Goal: Task Accomplishment & Management: Manage account settings

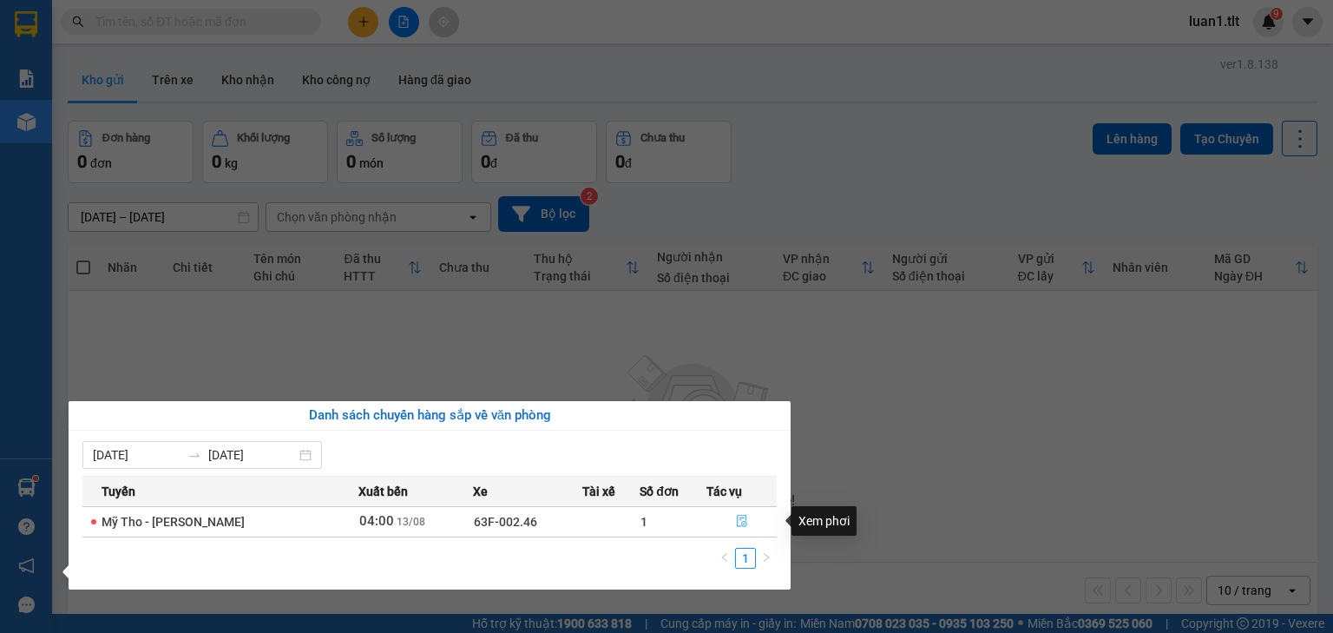
click at [760, 516] on button "button" at bounding box center [741, 522] width 69 height 28
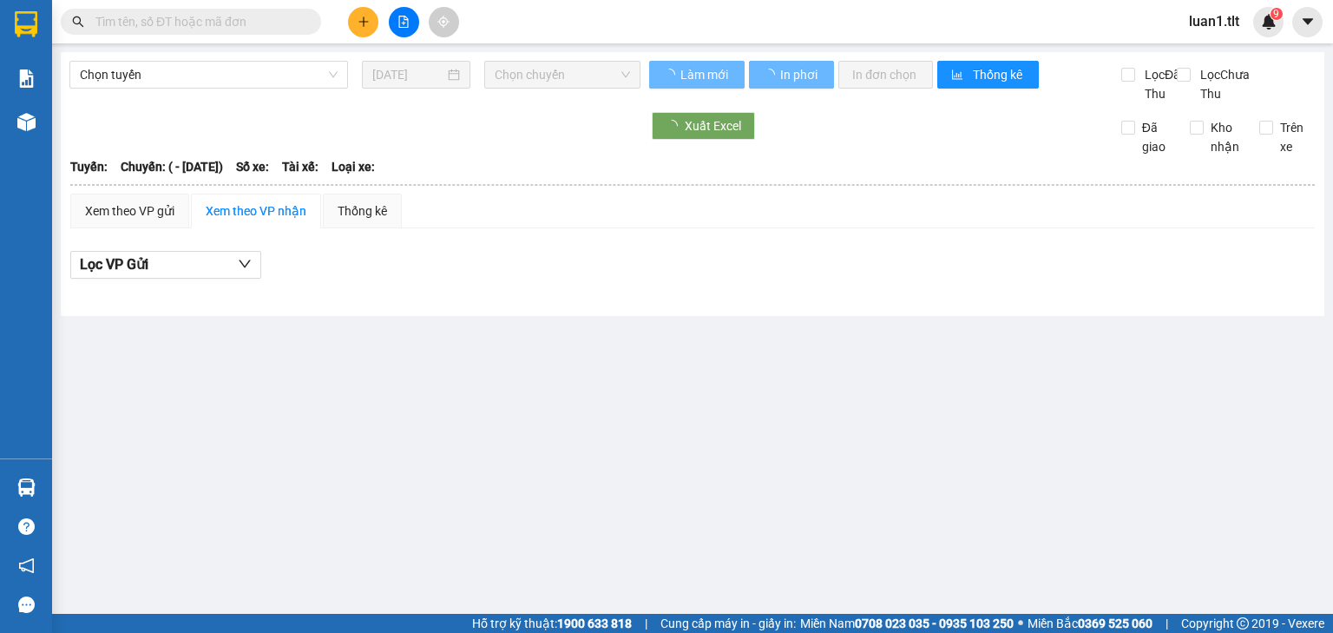
type input "[DATE]"
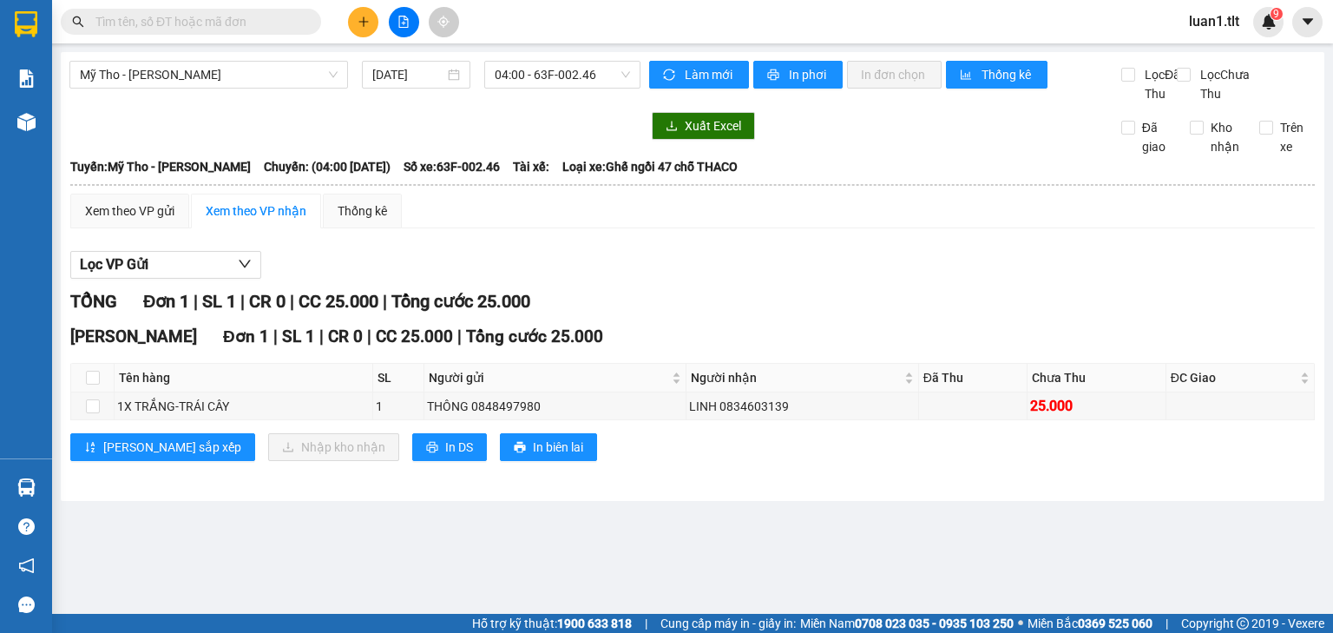
click at [82, 385] on th at bounding box center [92, 378] width 43 height 29
click at [94, 385] on input "checkbox" at bounding box center [93, 378] width 14 height 14
checkbox input "true"
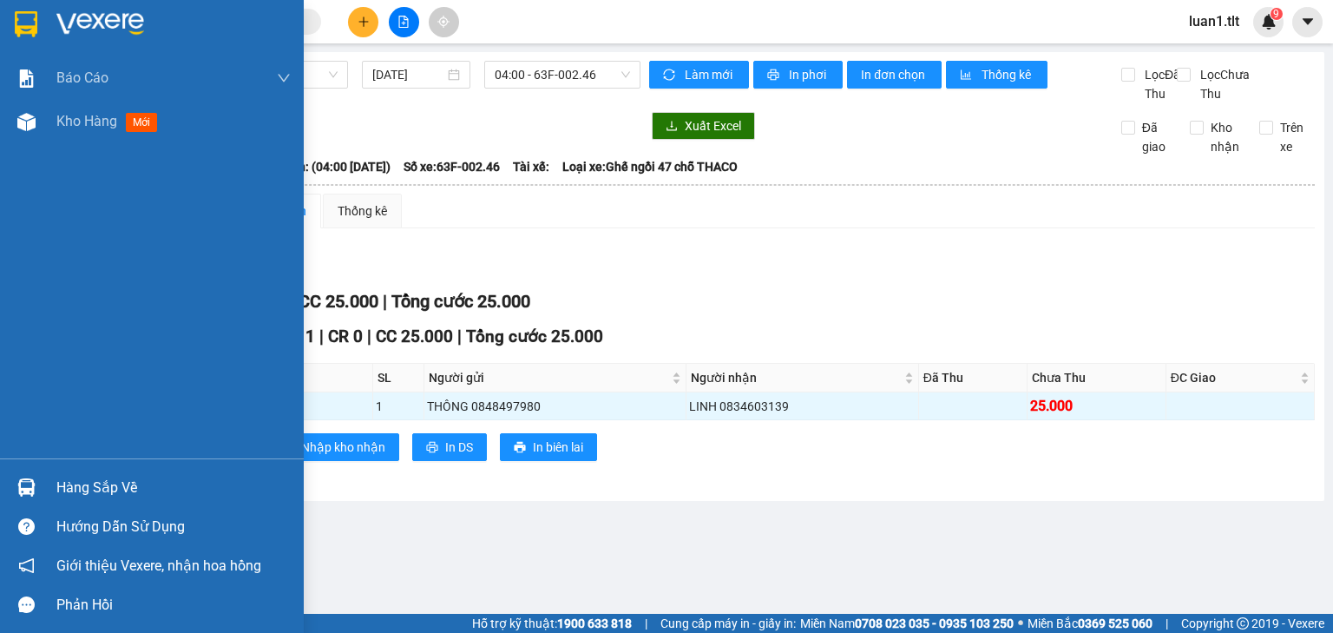
click at [35, 35] on img at bounding box center [26, 24] width 23 height 26
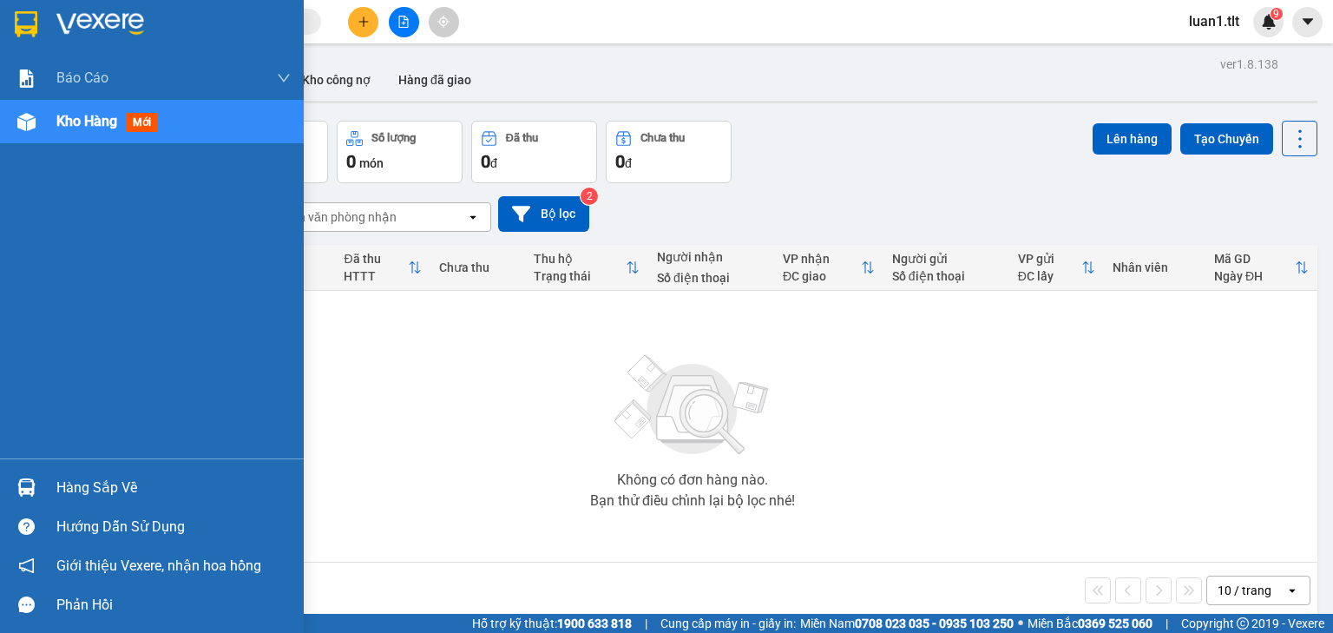
drag, startPoint x: 42, startPoint y: 480, endPoint x: 61, endPoint y: 490, distance: 21.3
click at [42, 481] on div "Hàng sắp về" at bounding box center [152, 487] width 304 height 39
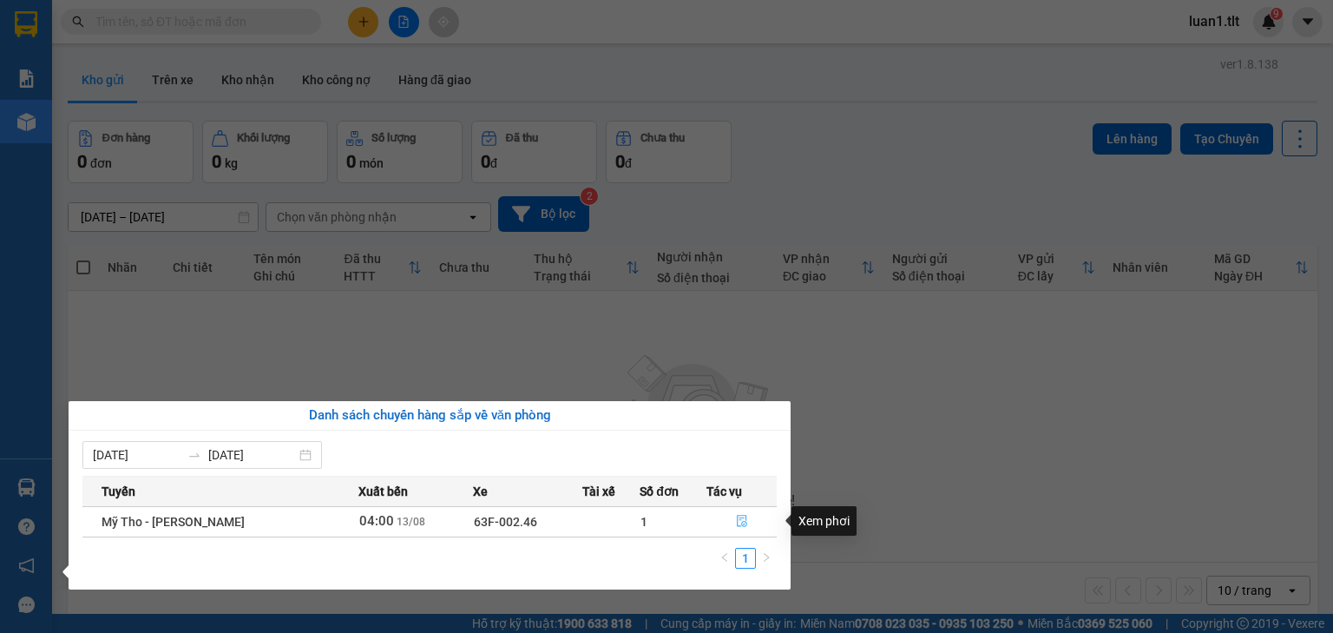
click at [750, 523] on button "button" at bounding box center [741, 522] width 69 height 28
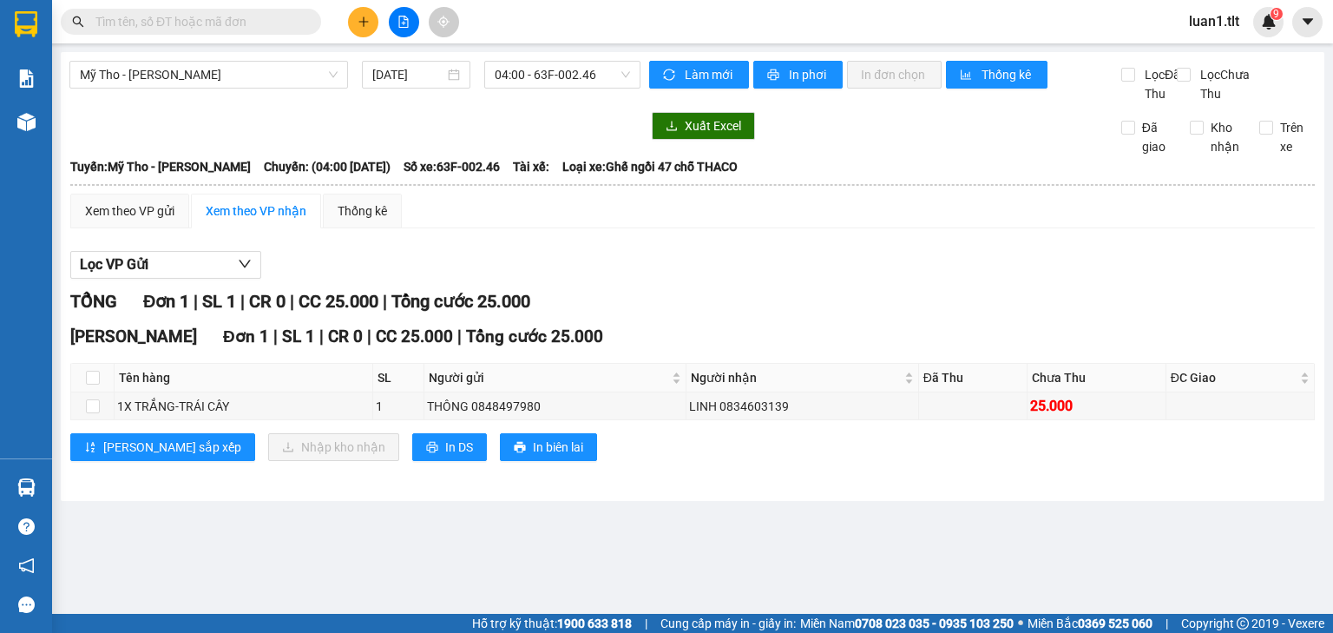
click at [99, 392] on th at bounding box center [92, 378] width 43 height 29
drag, startPoint x: 92, startPoint y: 393, endPoint x: 253, endPoint y: 466, distance: 177.1
click at [92, 385] on input "checkbox" at bounding box center [93, 378] width 14 height 14
checkbox input "true"
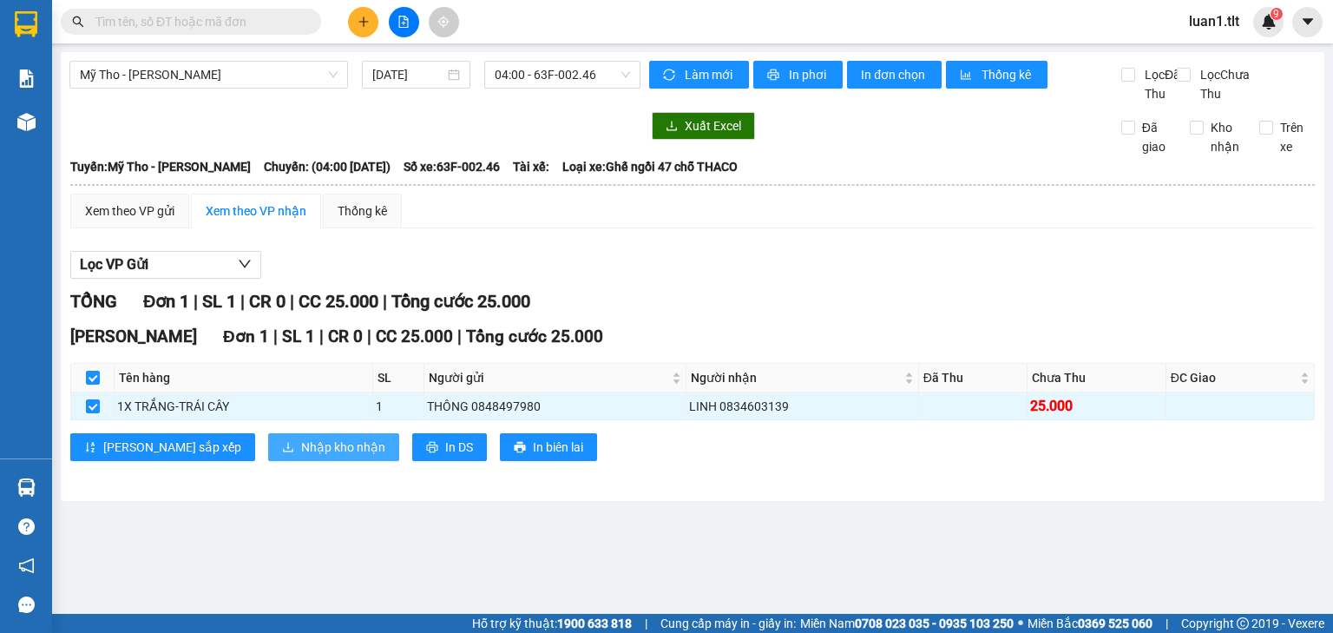
click at [301, 457] on span "Nhập kho nhận" at bounding box center [343, 446] width 84 height 19
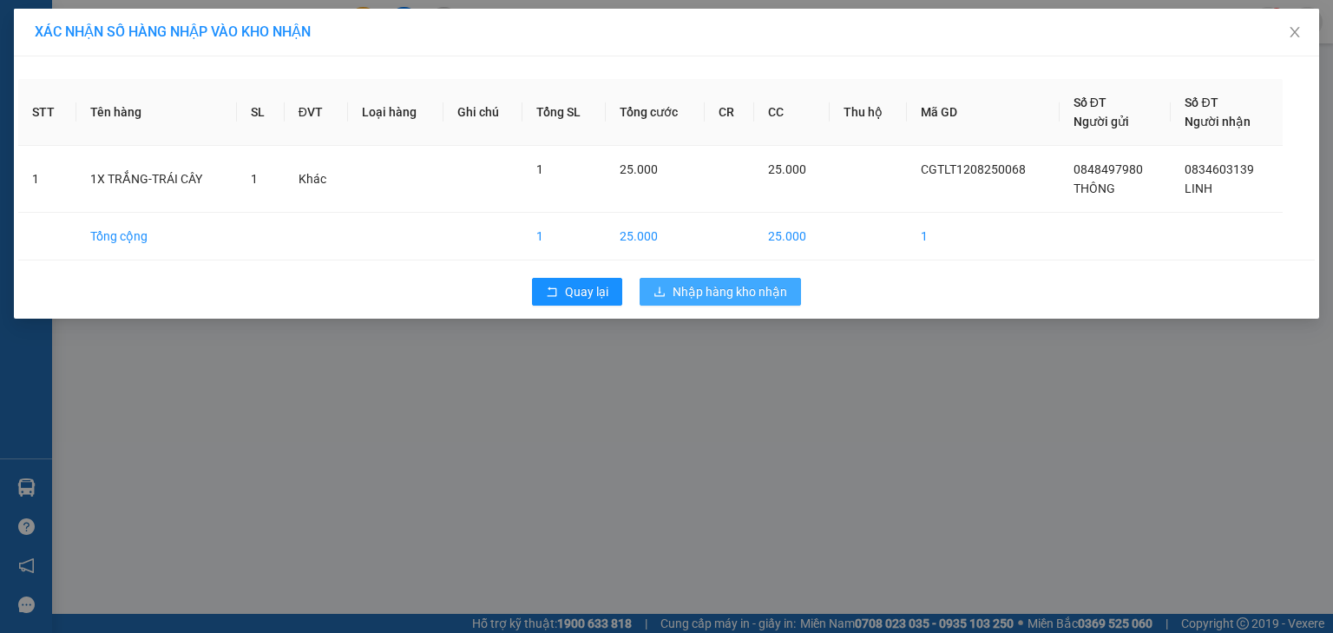
click at [785, 289] on span "Nhập hàng kho nhận" at bounding box center [730, 291] width 115 height 19
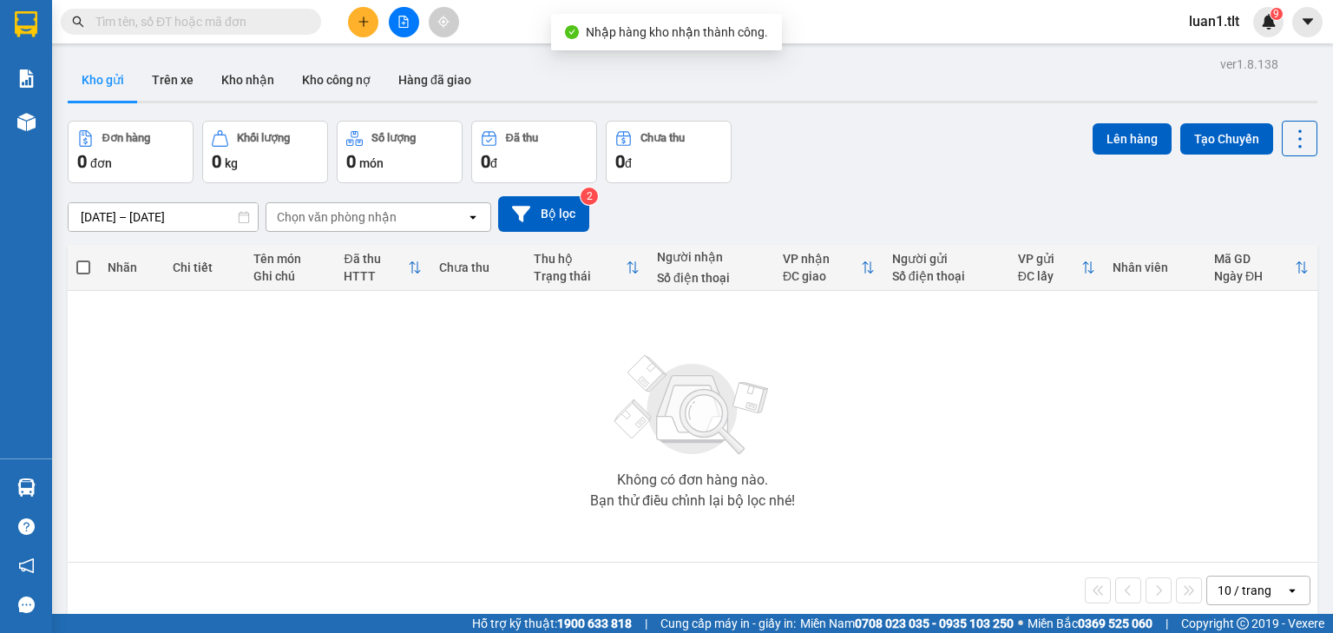
click at [202, 28] on input "text" at bounding box center [197, 21] width 205 height 19
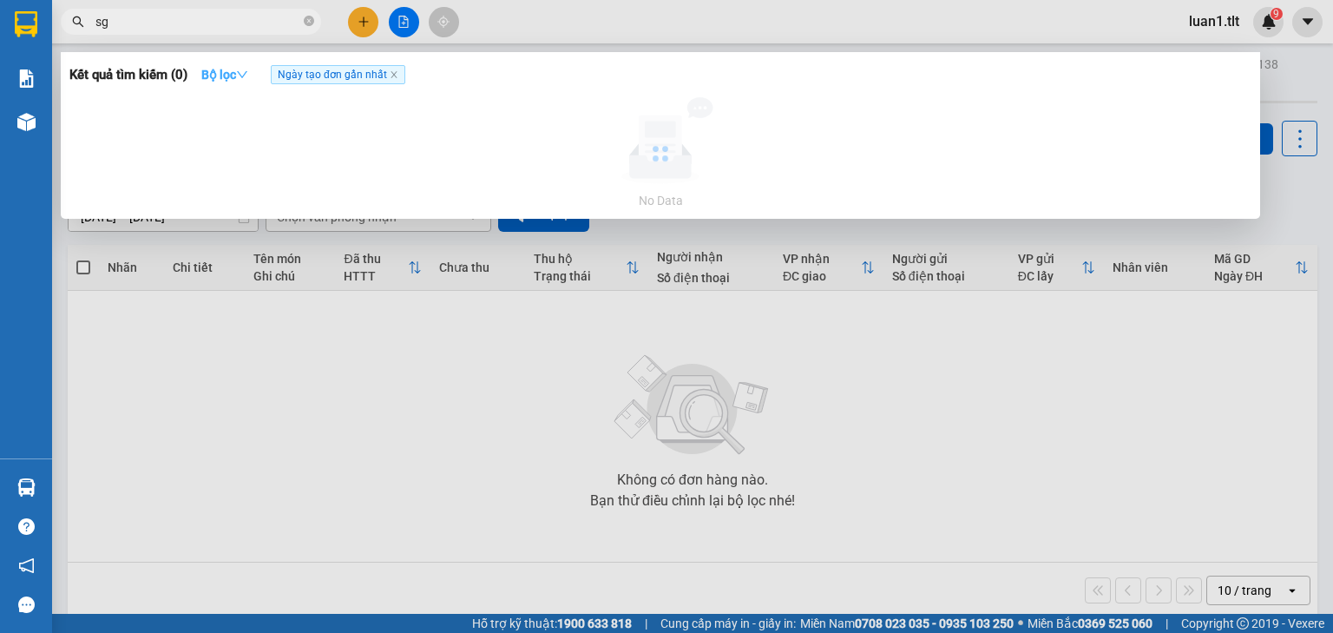
type input "sg"
click at [248, 80] on strong "Bộ lọc" at bounding box center [224, 75] width 47 height 14
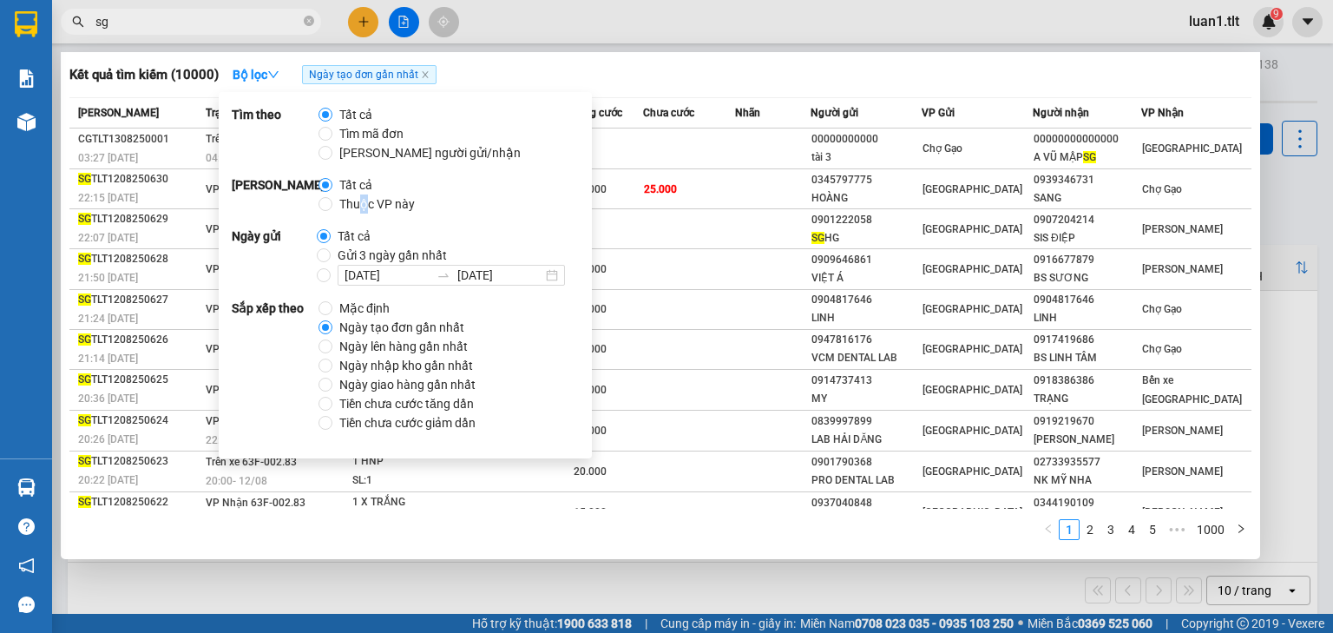
click at [363, 207] on span "Thuộc VP này" at bounding box center [376, 203] width 89 height 19
click at [397, 212] on div "Tìm theo Tất cả Tìm mã đơn Tìm người gửi/nhận Phạm vi Tất cả Thuộc VP này Ngày …" at bounding box center [405, 275] width 373 height 366
click at [379, 203] on span "Thuộc VP này" at bounding box center [376, 203] width 89 height 19
click at [345, 201] on span "Thuộc VP này" at bounding box center [376, 203] width 89 height 19
click at [332, 201] on input "Thuộc VP này" at bounding box center [326, 204] width 14 height 14
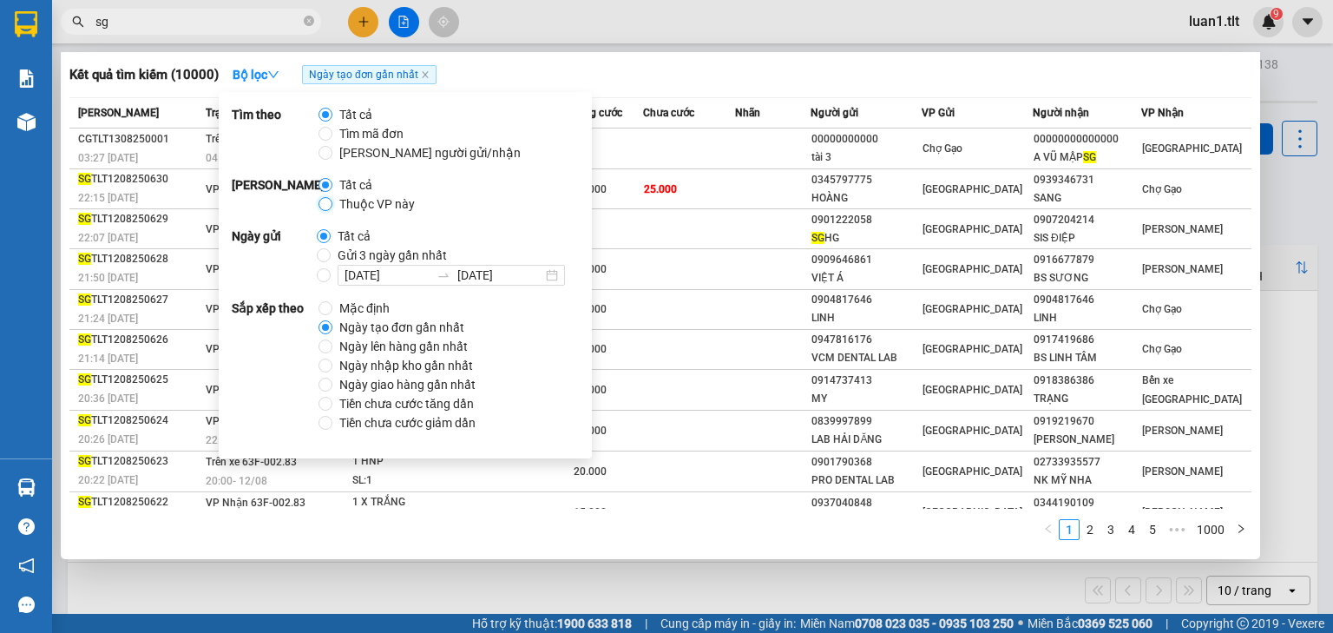
radio input "true"
radio input "false"
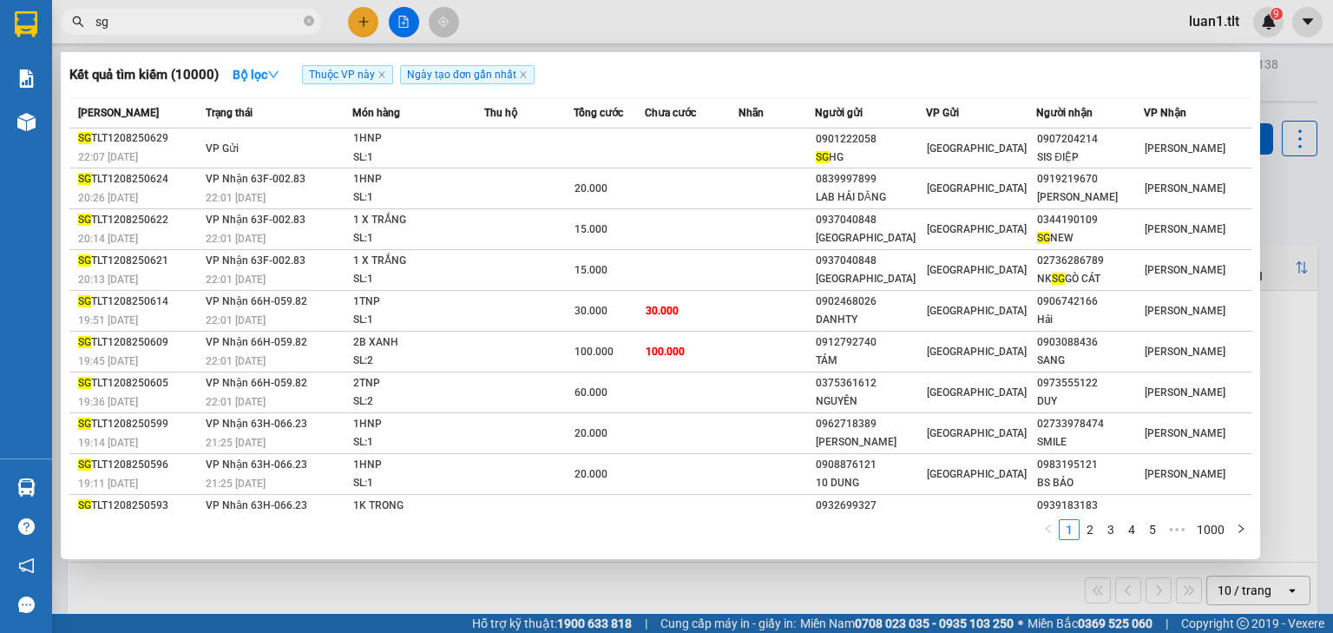
click at [786, 78] on div "Kết quả tìm kiếm ( 10000 ) Bộ lọc Thuộc VP này Ngày tạo đơn gần nhất" at bounding box center [660, 75] width 1182 height 28
